Goal: Communication & Community: Answer question/provide support

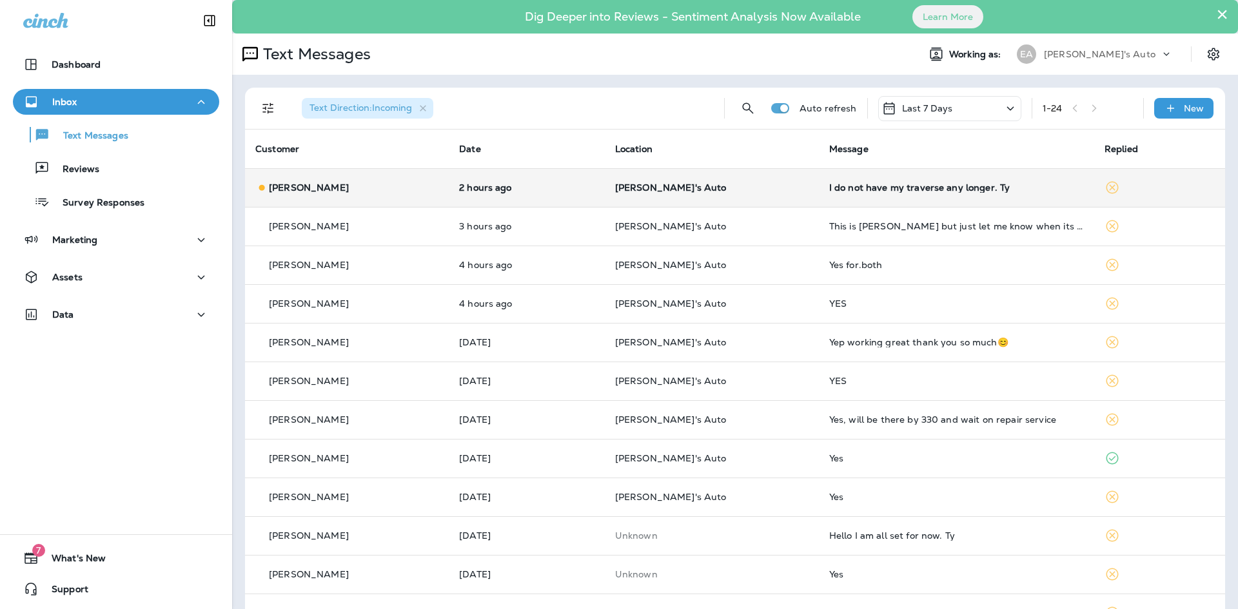
click at [722, 185] on p "[PERSON_NAME]'s Auto" at bounding box center [711, 188] width 193 height 10
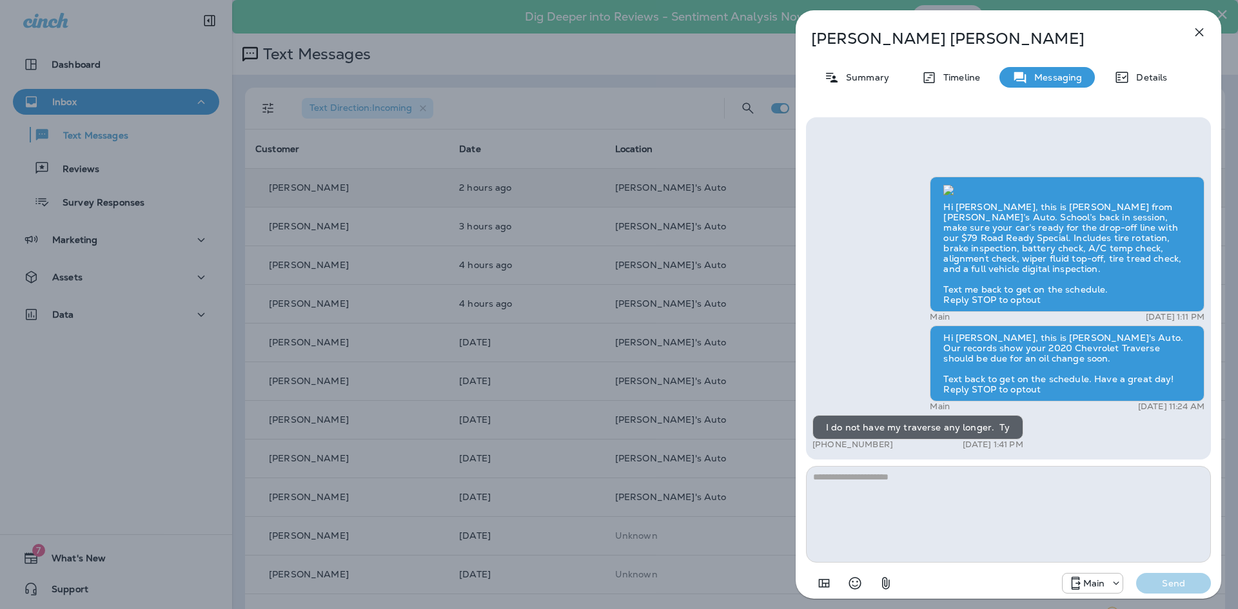
click at [1198, 31] on icon "button" at bounding box center [1200, 32] width 8 height 8
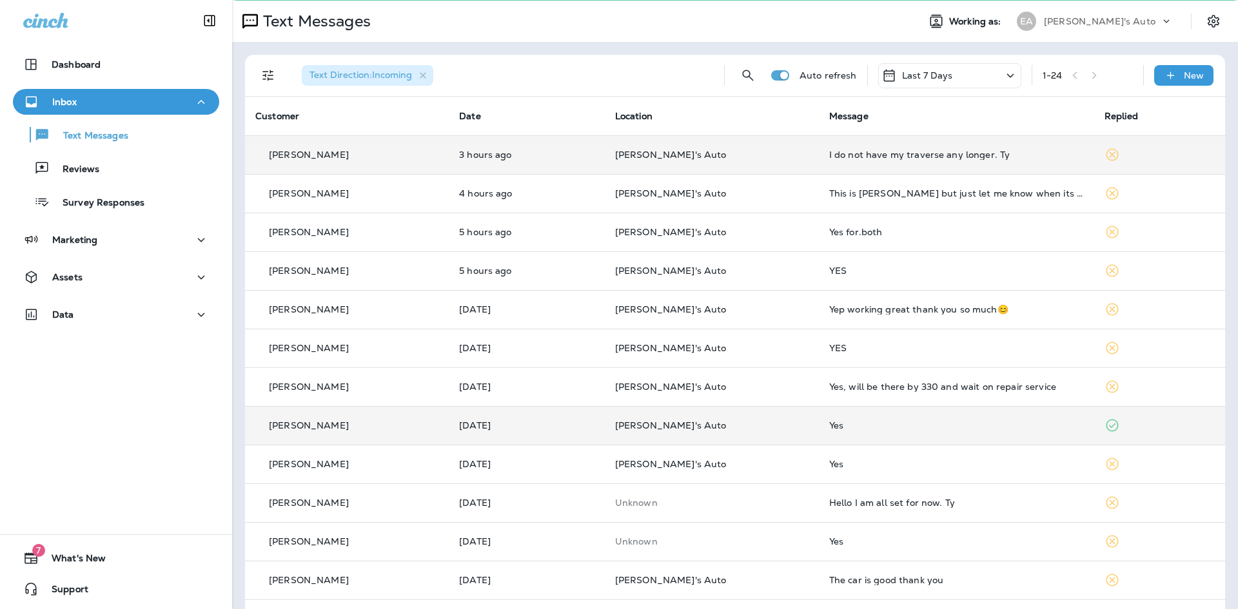
scroll to position [64, 0]
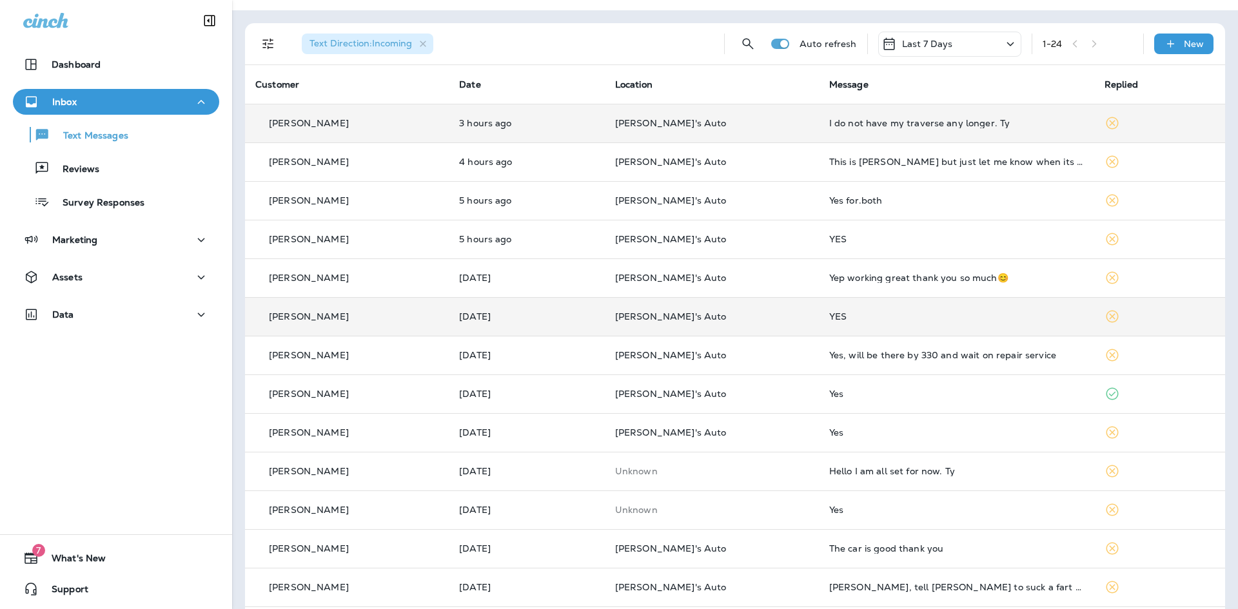
click at [742, 313] on p "[PERSON_NAME]'s Auto" at bounding box center [711, 317] width 193 height 10
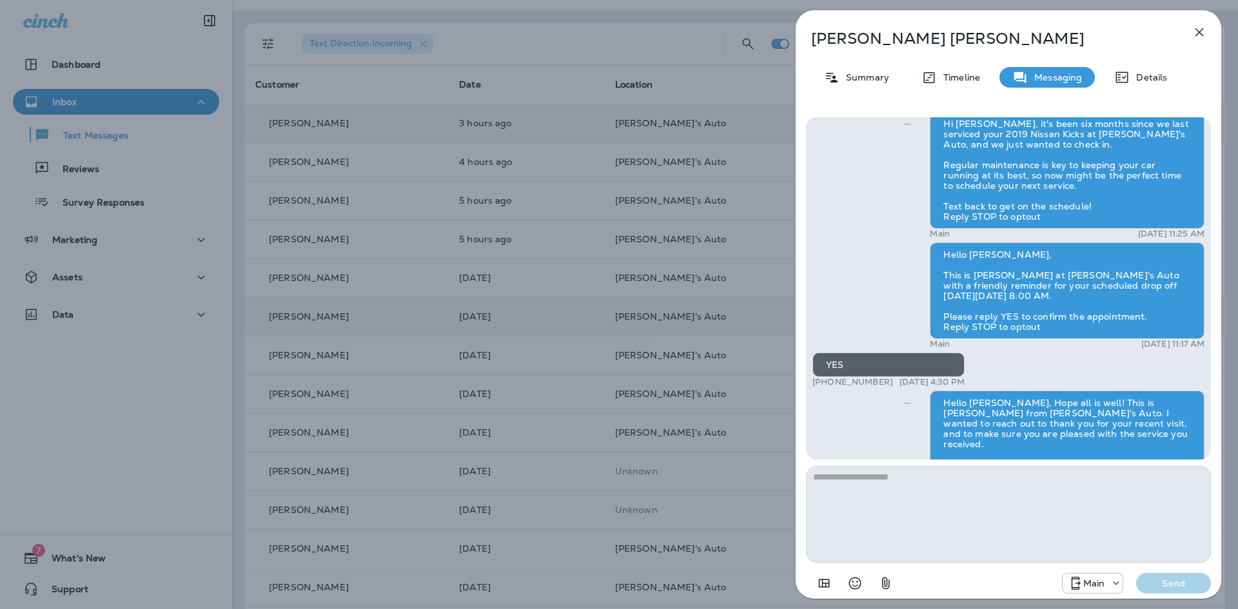
scroll to position [-81, 0]
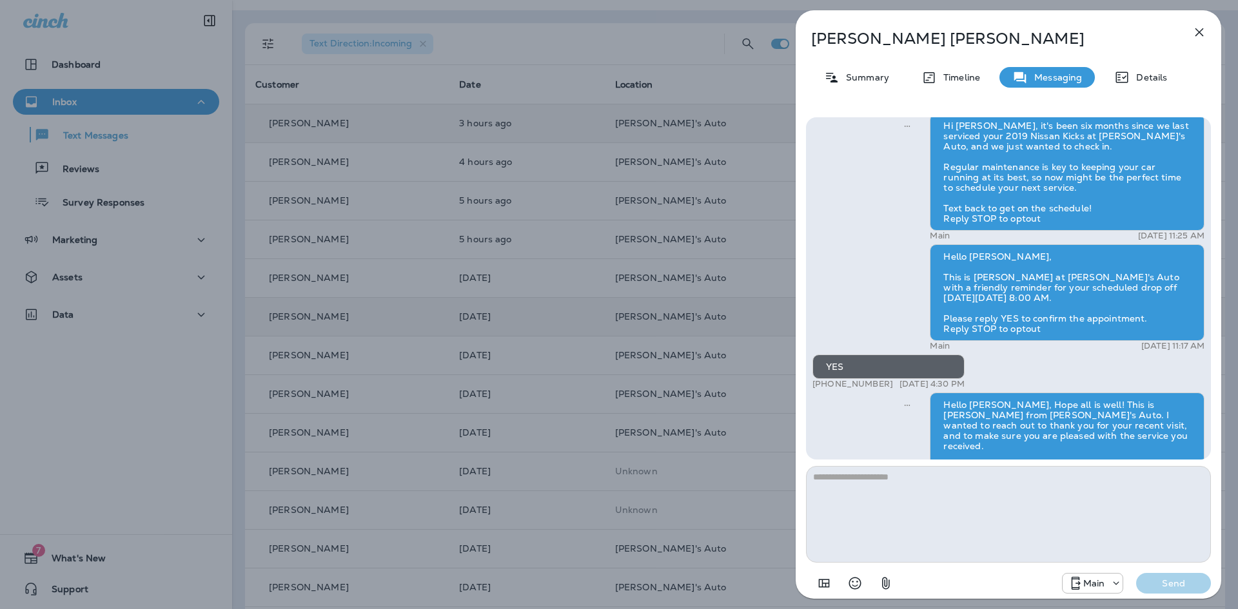
click at [1199, 28] on icon "button" at bounding box center [1199, 32] width 15 height 15
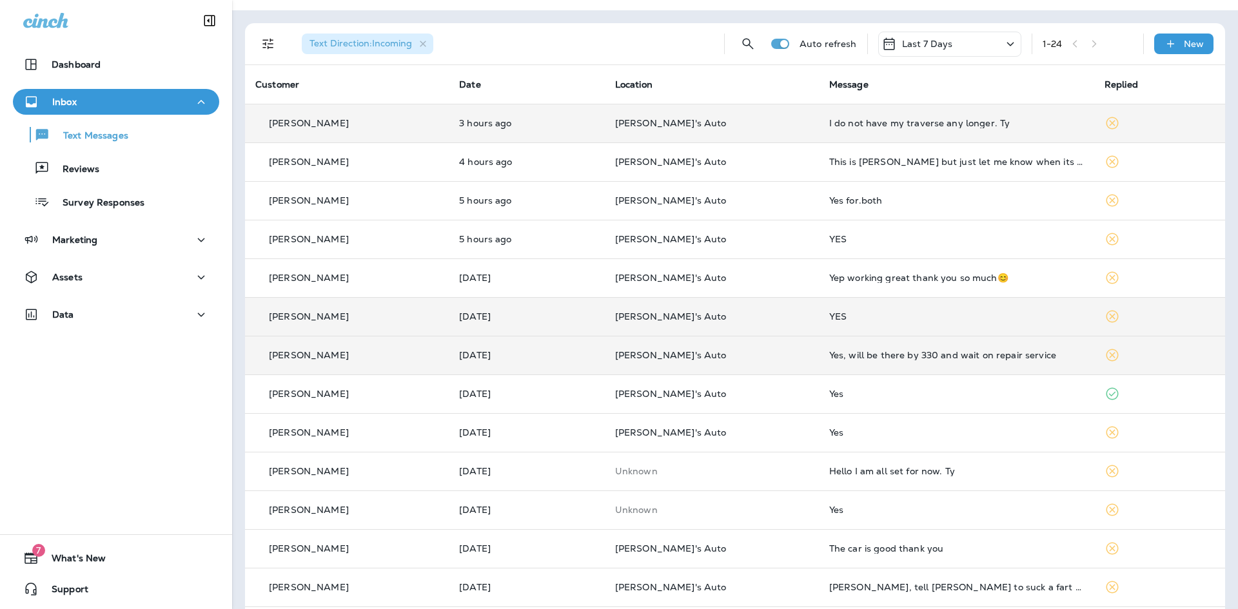
click at [837, 351] on div "Yes, will be there by 330 and wait on repair service" at bounding box center [956, 355] width 255 height 10
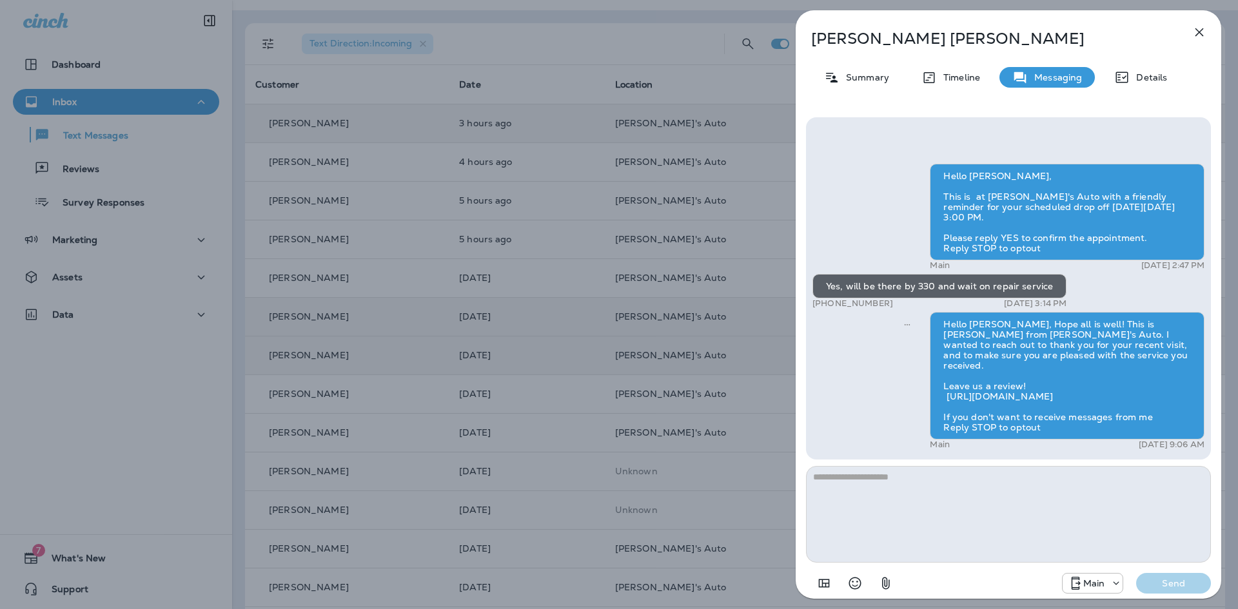
click at [1200, 27] on icon "button" at bounding box center [1199, 32] width 15 height 15
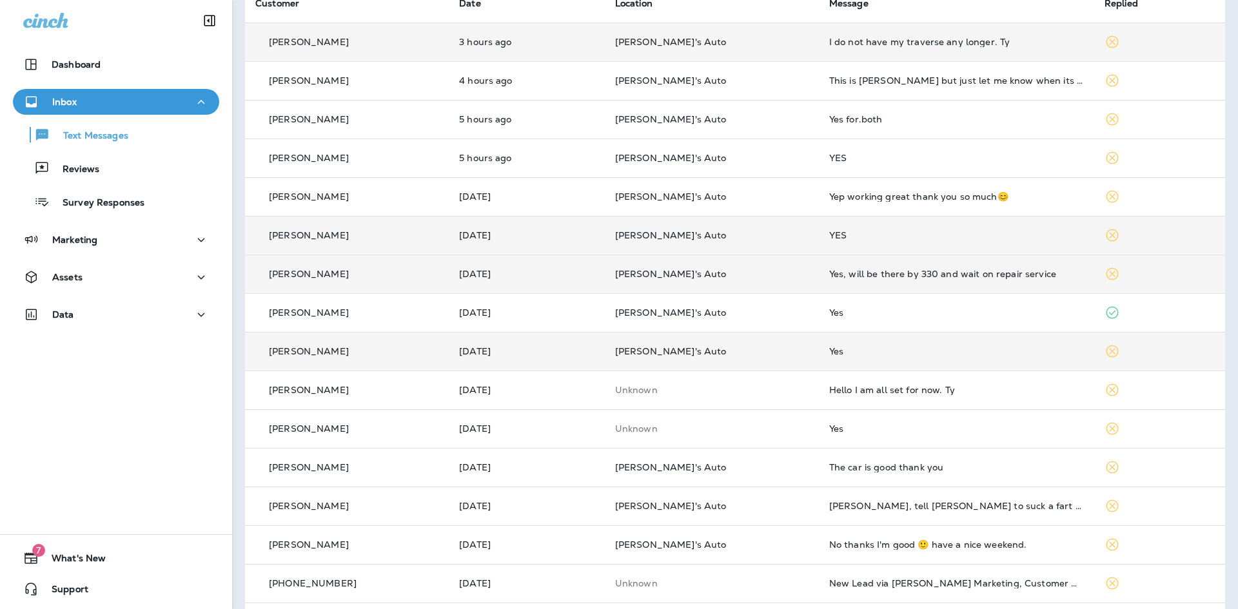
scroll to position [114, 0]
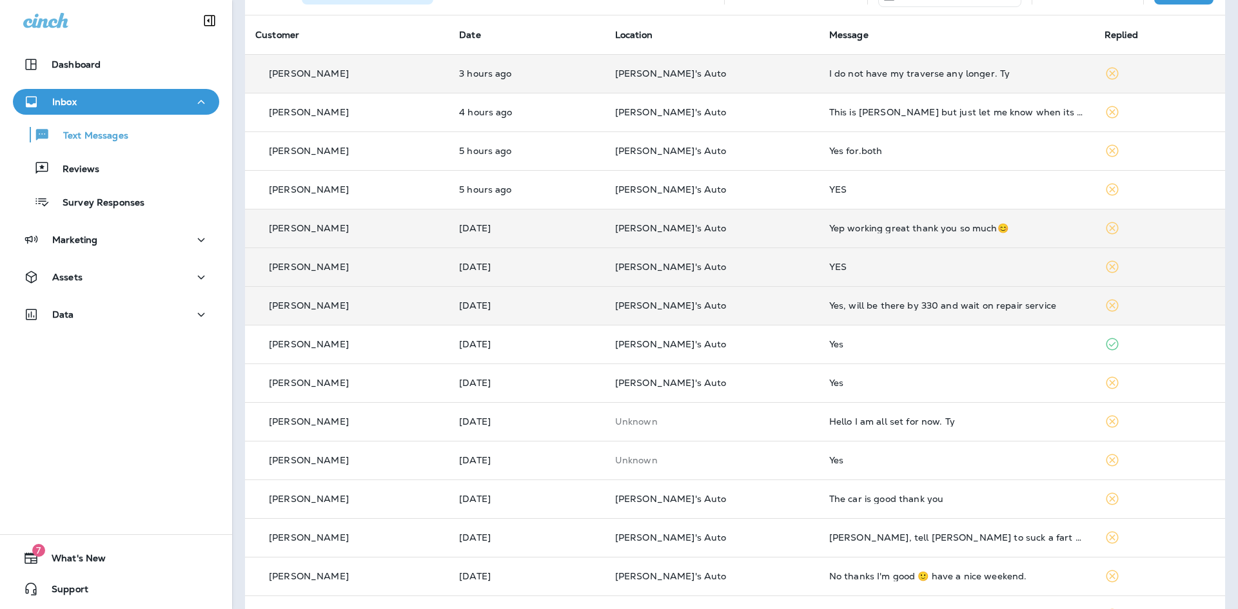
click at [858, 230] on div "Yep working great thank you so much😊" at bounding box center [956, 228] width 255 height 10
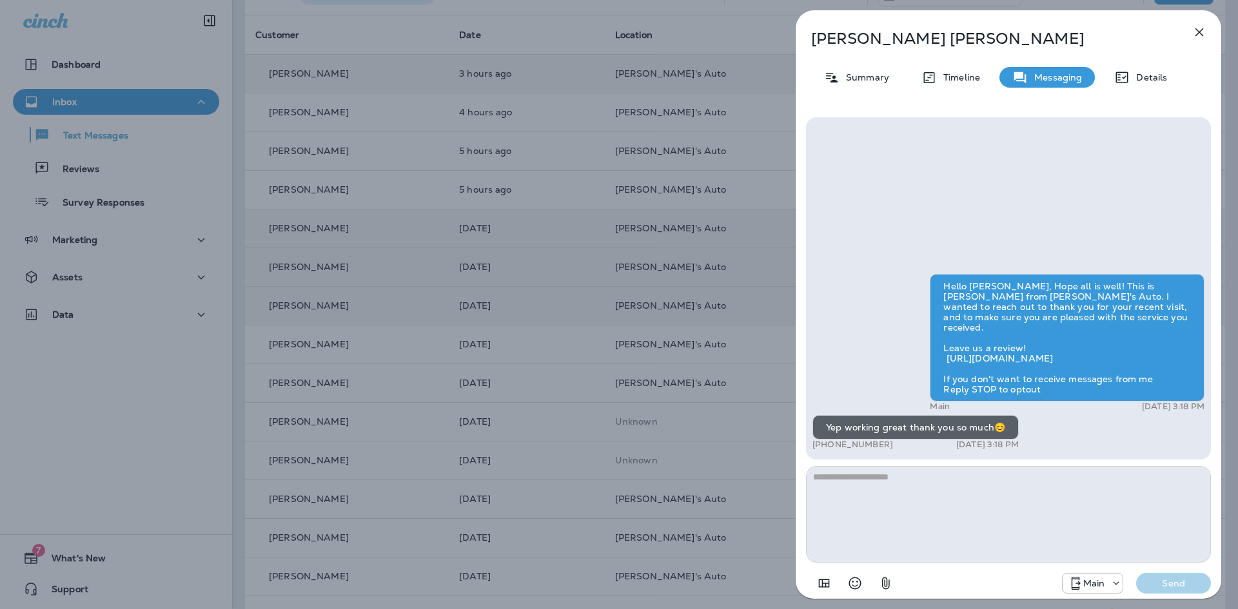
click at [1201, 28] on icon "button" at bounding box center [1199, 32] width 15 height 15
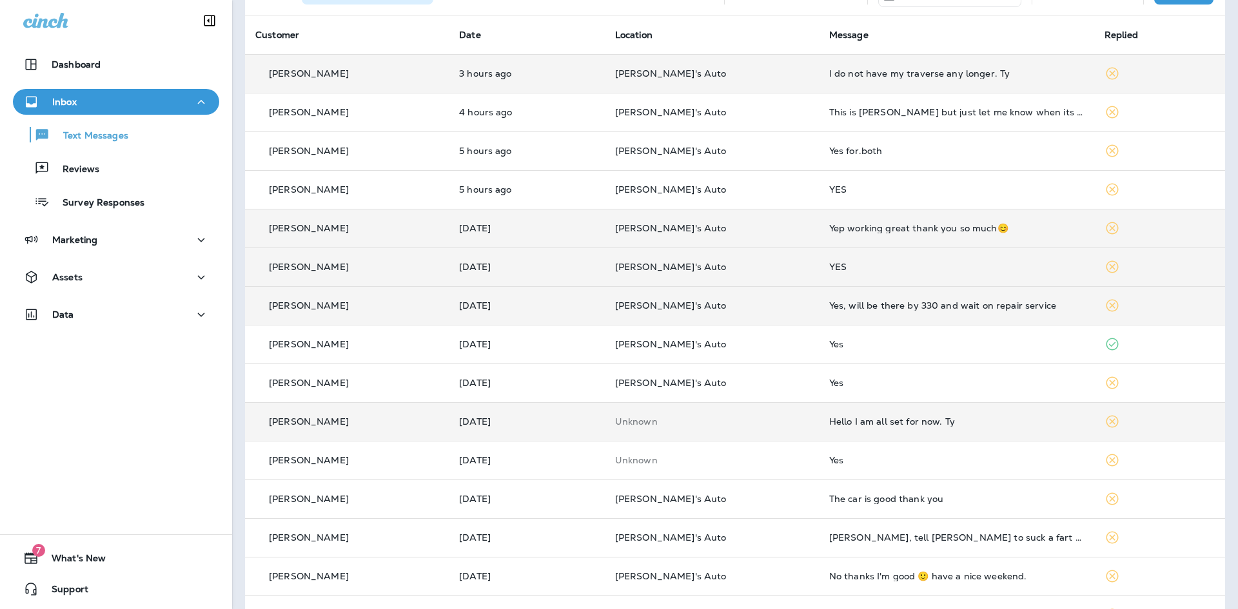
click at [835, 420] on div "Hello I am all set for now. Ty" at bounding box center [956, 422] width 255 height 10
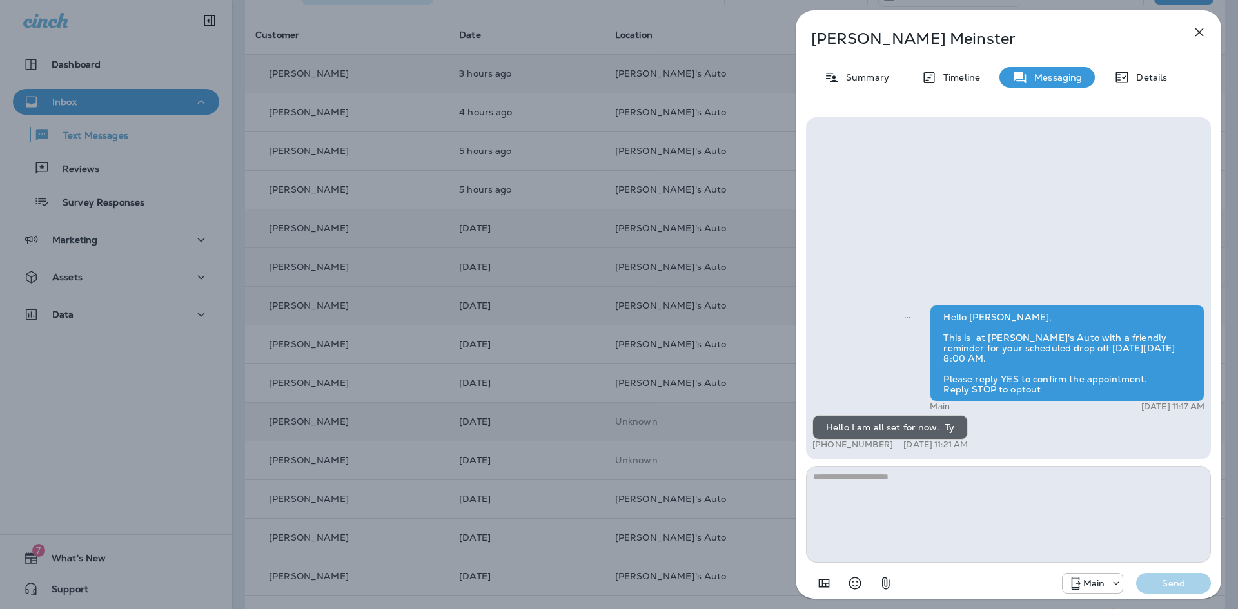
click at [1198, 28] on icon "button" at bounding box center [1199, 32] width 15 height 15
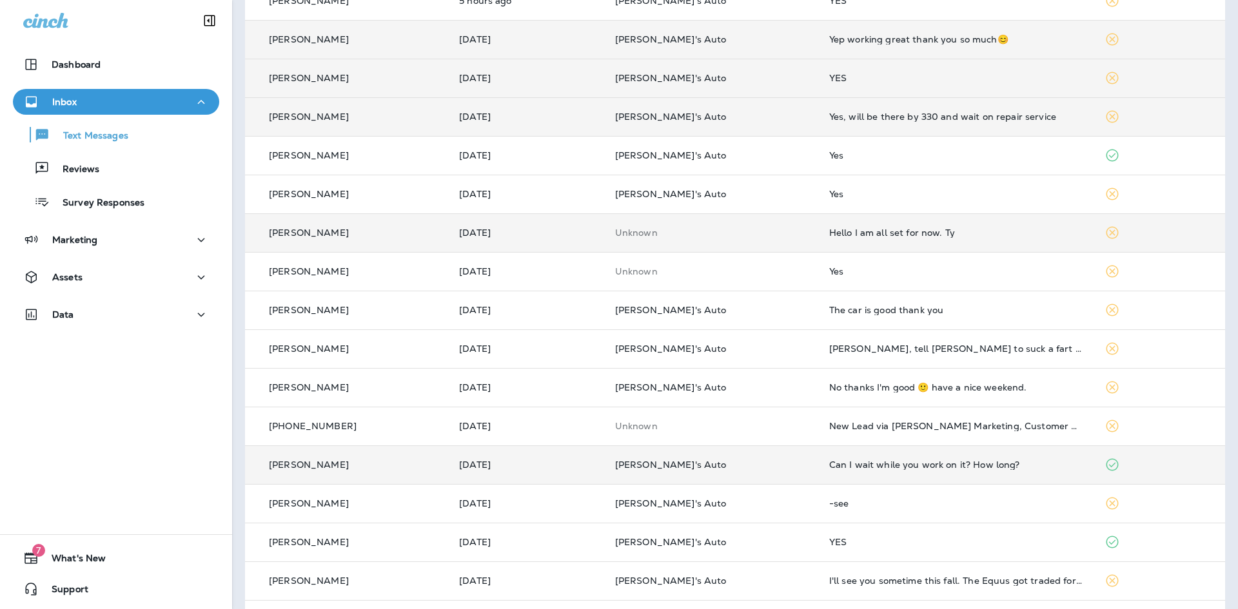
scroll to position [308, 0]
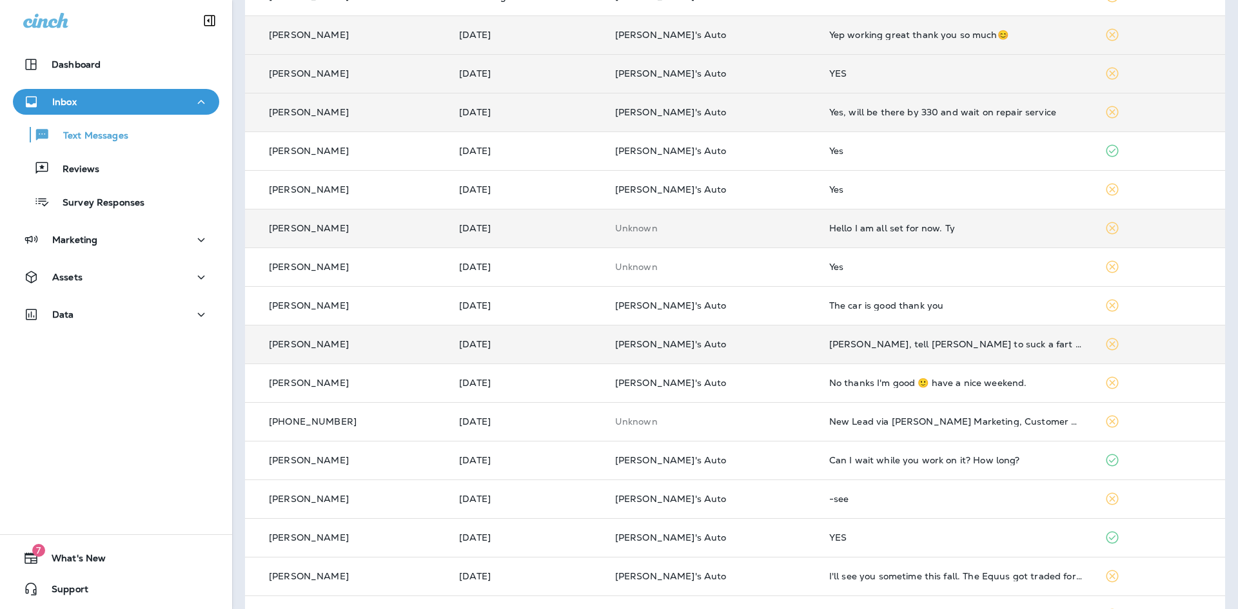
click at [856, 356] on td "[PERSON_NAME], tell [PERSON_NAME] to suck a fart from a [DEMOGRAPHIC_DATA] ass …" at bounding box center [956, 344] width 275 height 39
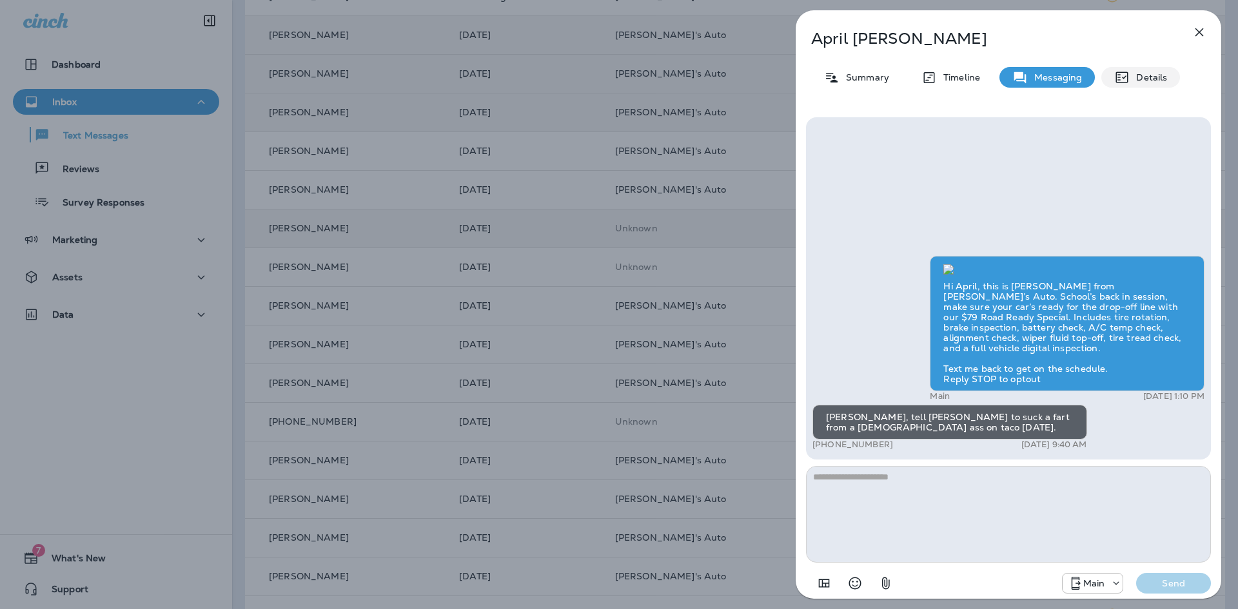
click at [1140, 76] on p "Details" at bounding box center [1148, 77] width 37 height 10
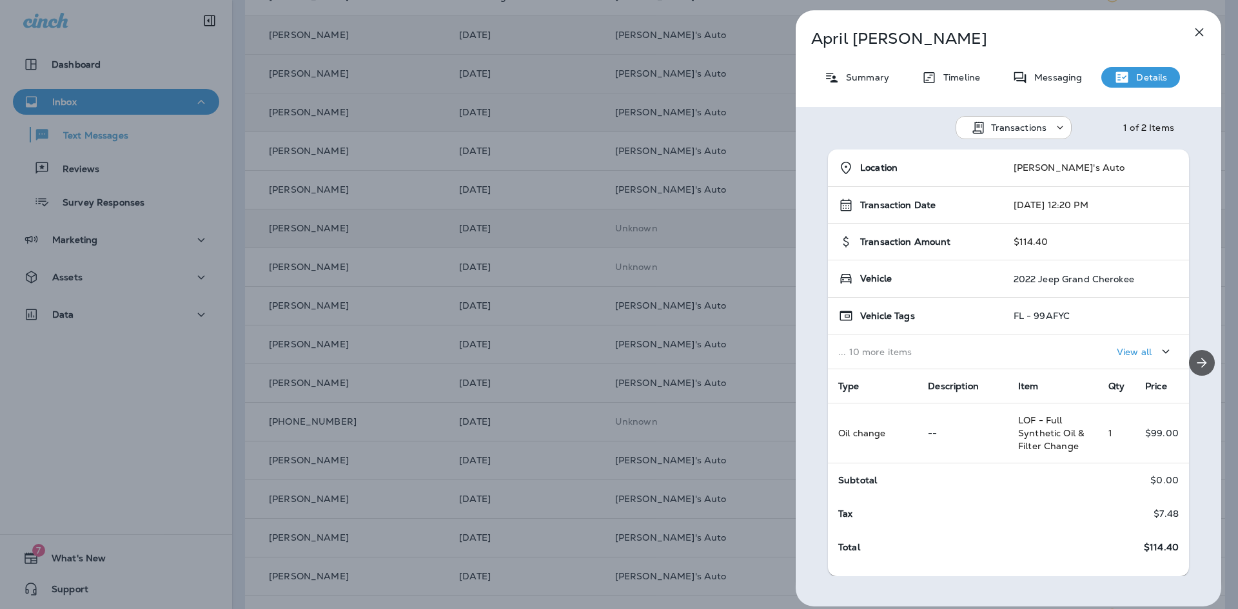
click at [1194, 356] on icon "Next" at bounding box center [1201, 362] width 15 height 15
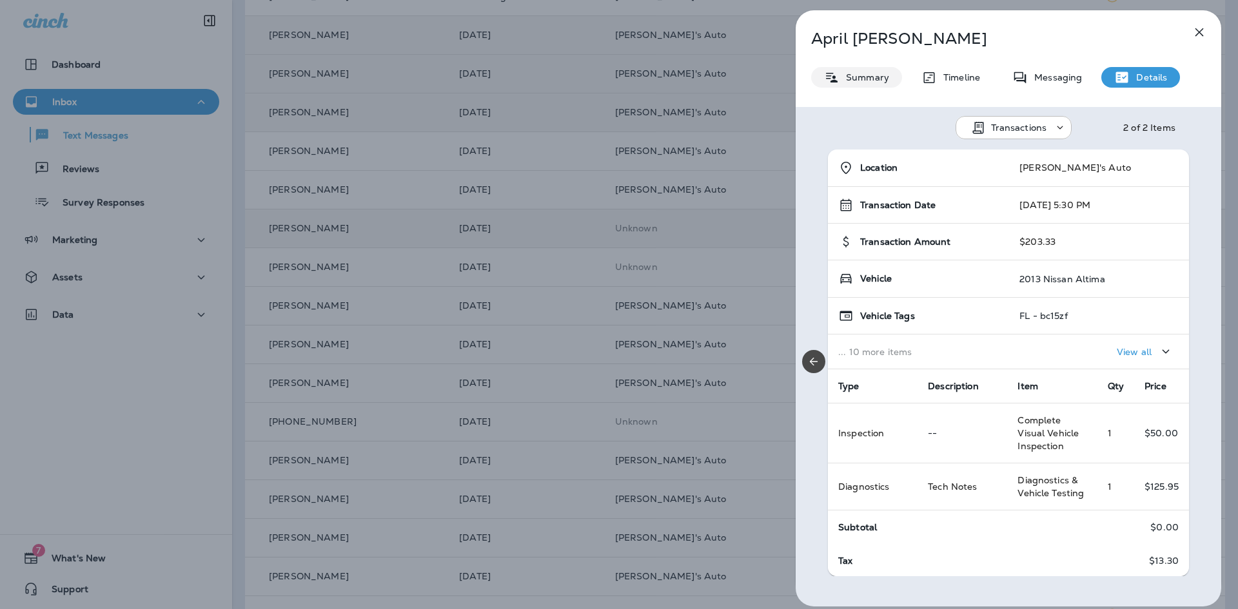
click at [848, 79] on p "Summary" at bounding box center [865, 77] width 50 height 10
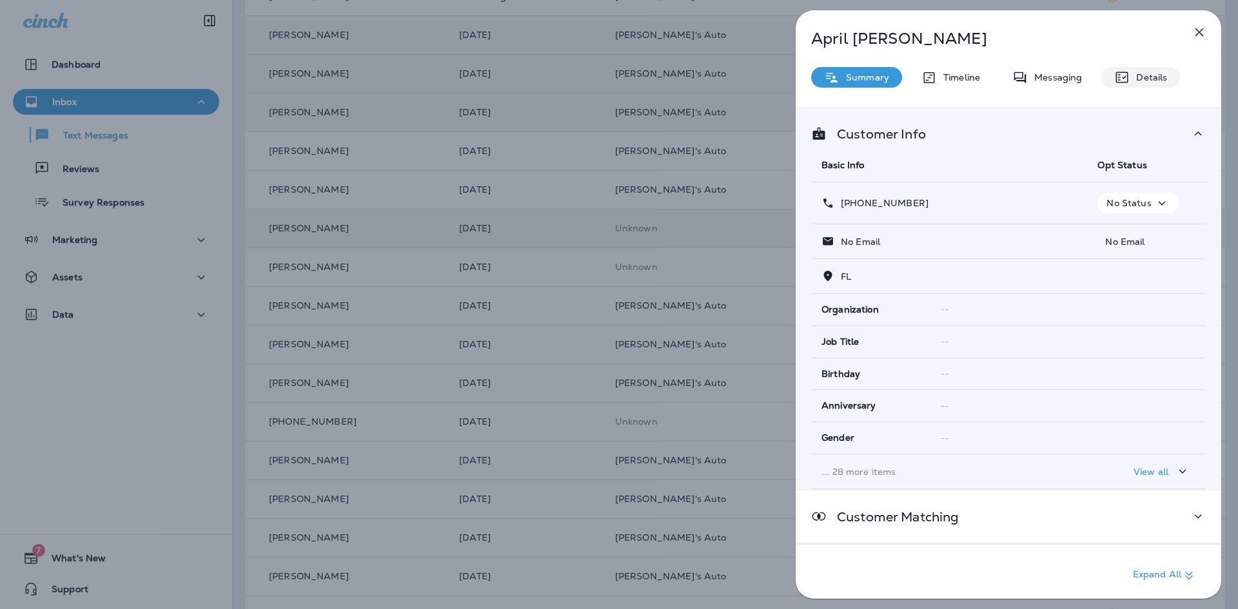
click at [1131, 75] on p "Details" at bounding box center [1148, 77] width 37 height 10
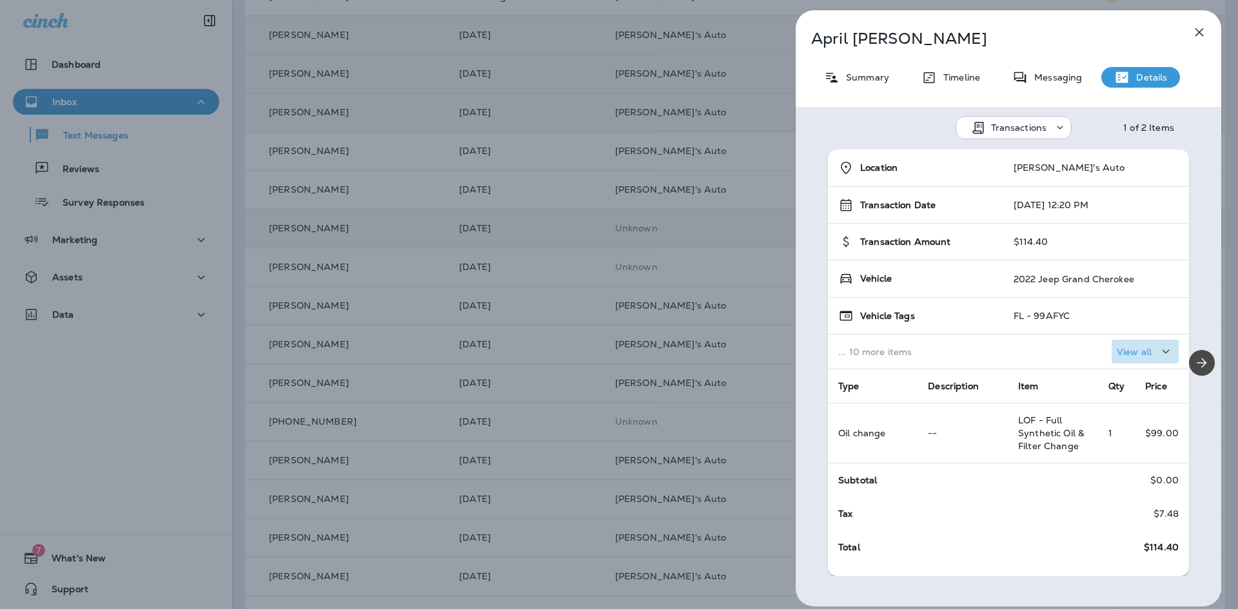
click at [1134, 355] on p "View all" at bounding box center [1134, 352] width 35 height 10
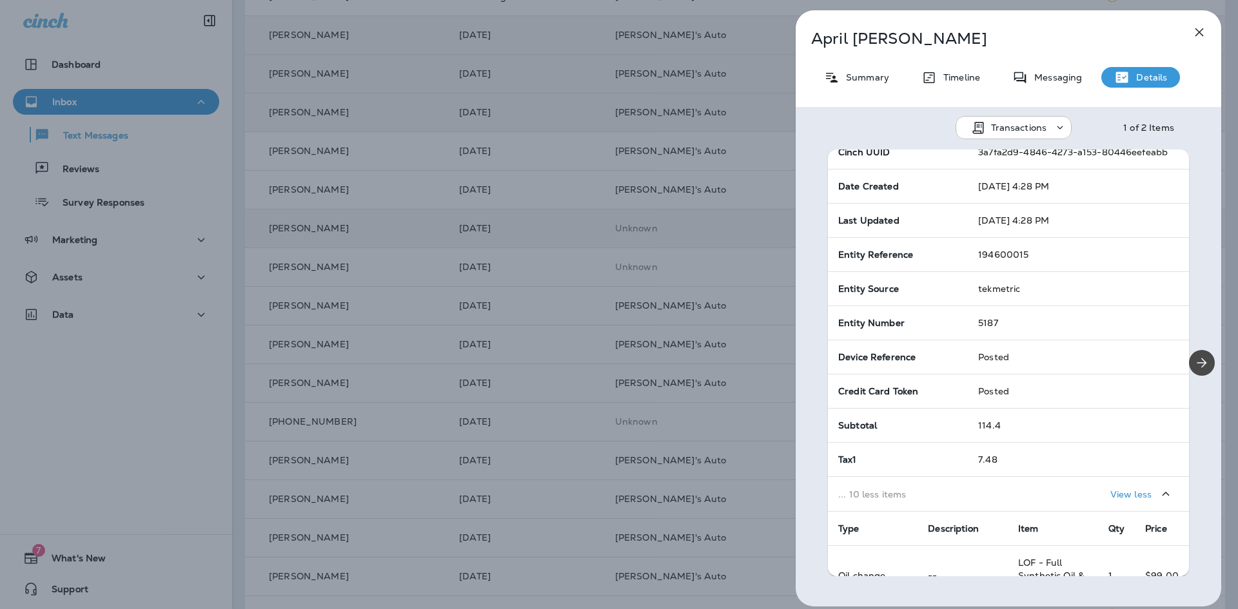
scroll to position [330, 0]
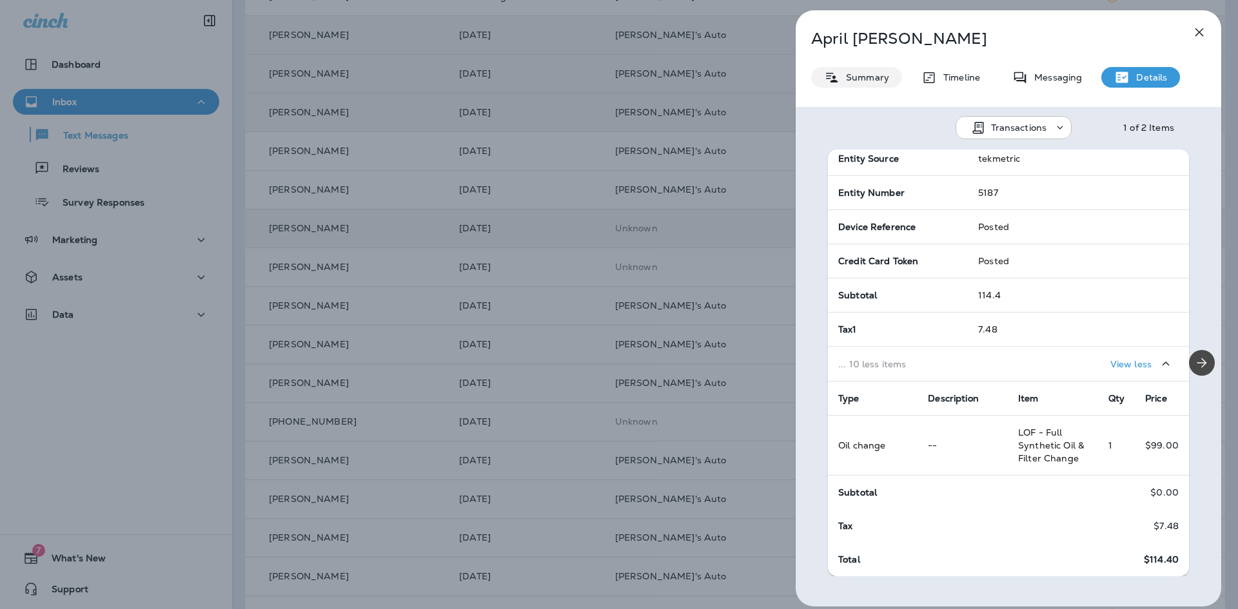
click at [860, 77] on p "Summary" at bounding box center [865, 77] width 50 height 10
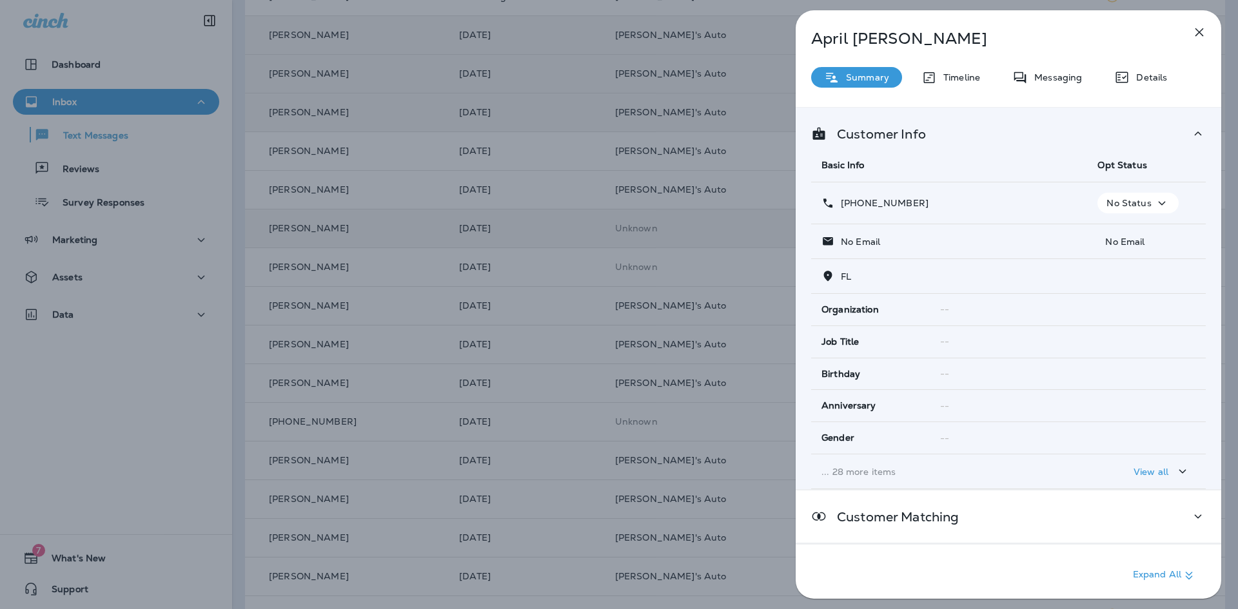
click at [1124, 204] on p "No Status" at bounding box center [1129, 203] width 45 height 10
click at [1128, 234] on p "Opt out" at bounding box center [1130, 234] width 35 height 10
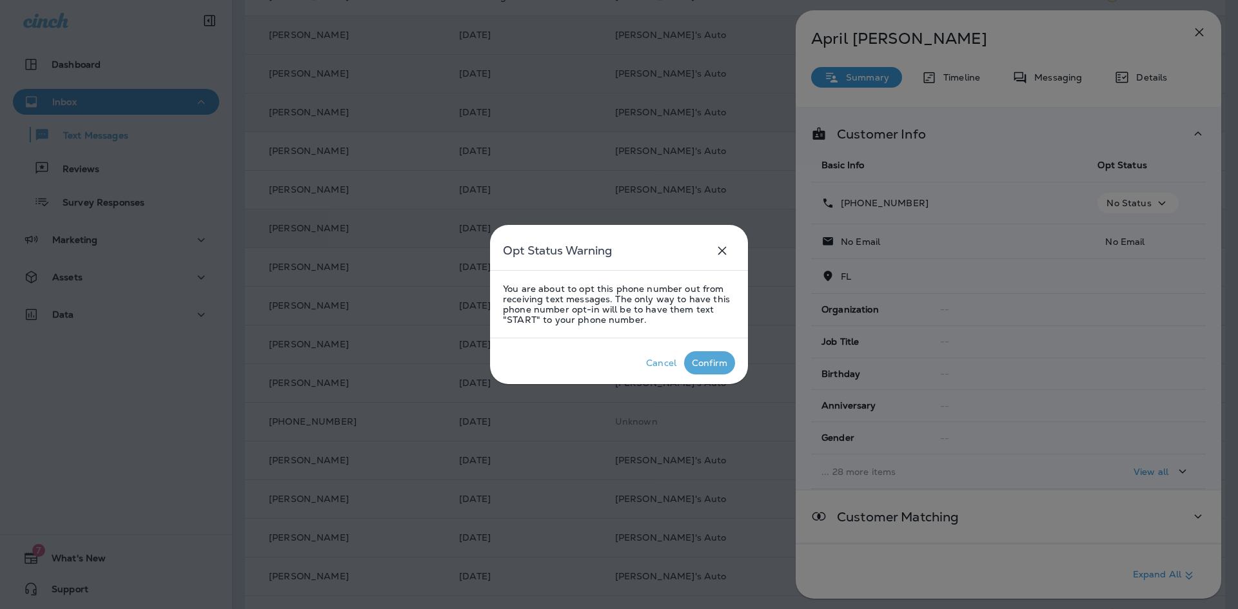
click at [714, 367] on div "Confirm" at bounding box center [709, 363] width 35 height 10
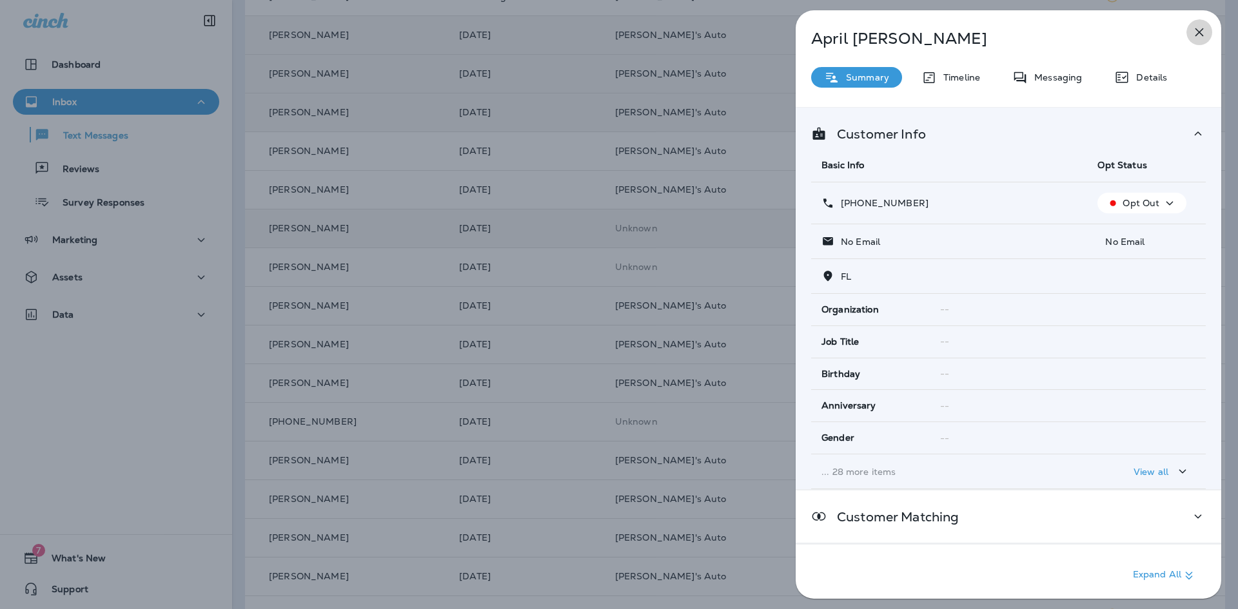
click at [1202, 32] on icon "button" at bounding box center [1199, 32] width 15 height 15
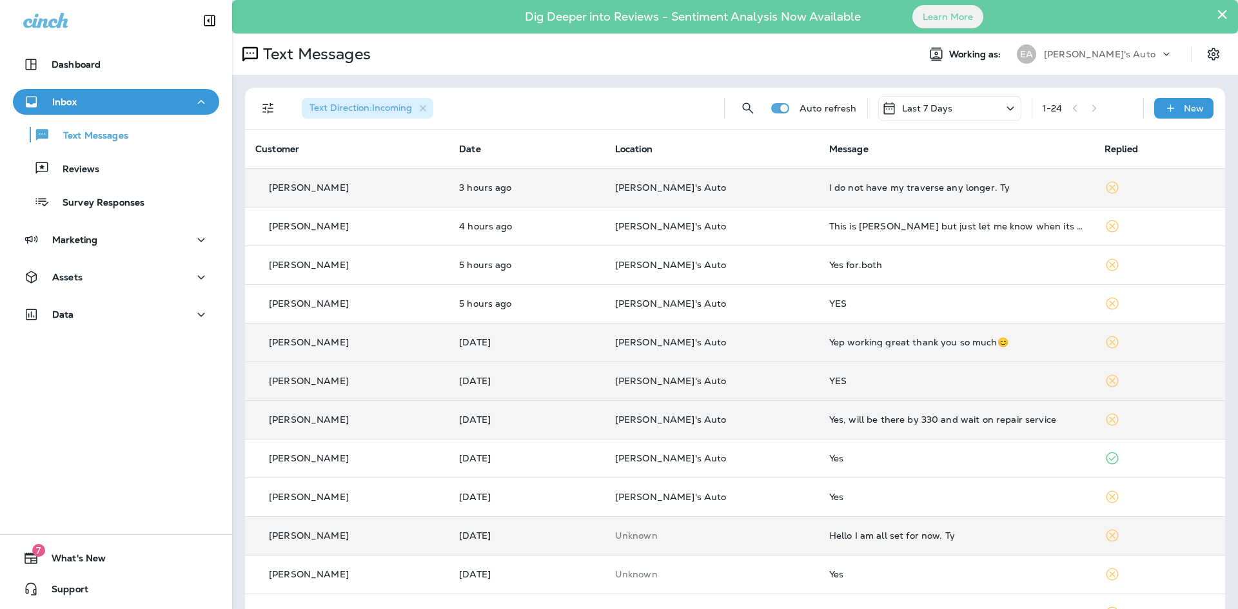
click at [1216, 12] on button "×" at bounding box center [1222, 14] width 12 height 21
